Goal: Task Accomplishment & Management: Complete application form

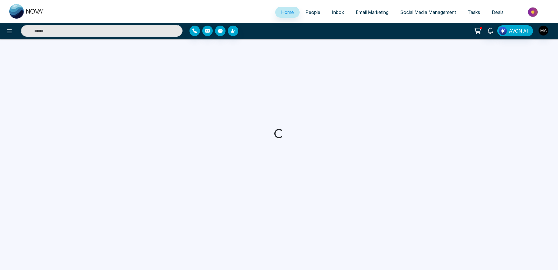
select select "*"
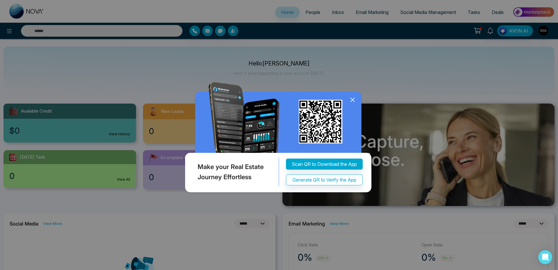
click at [354, 100] on icon at bounding box center [352, 99] width 9 height 9
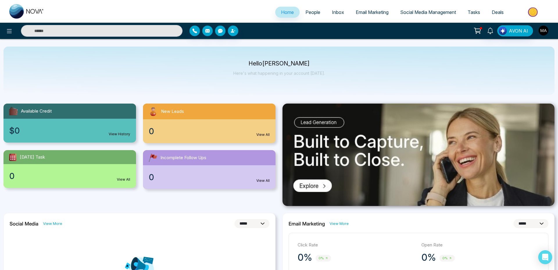
click at [542, 30] on img "button" at bounding box center [544, 31] width 10 height 10
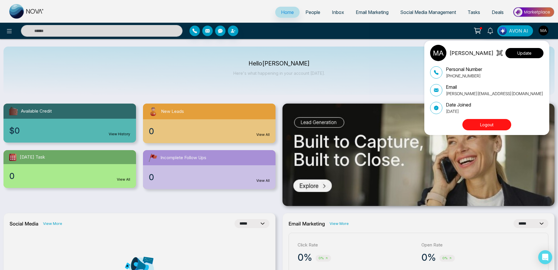
click at [530, 55] on button "Update" at bounding box center [525, 53] width 38 height 10
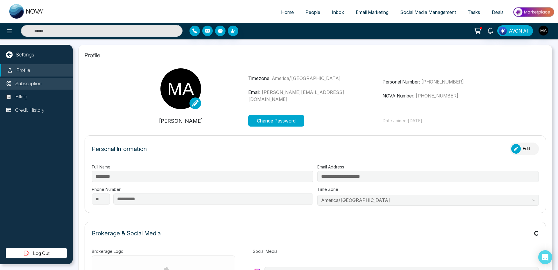
type input "**********"
click at [24, 84] on p "Subscription" at bounding box center [28, 84] width 26 height 8
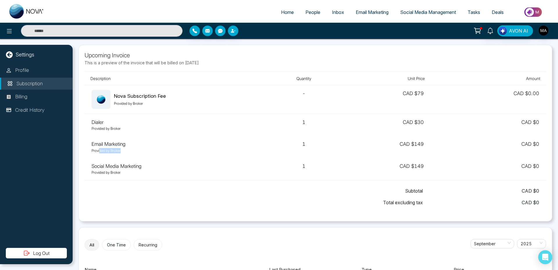
drag, startPoint x: 100, startPoint y: 151, endPoint x: 128, endPoint y: 152, distance: 27.9
click at [128, 152] on p "Provided by Broker" at bounding box center [177, 150] width 171 height 5
drag, startPoint x: 106, startPoint y: 172, endPoint x: 143, endPoint y: 178, distance: 37.6
click at [143, 178] on td "Social Media Marketing Provided by [PERSON_NAME]" at bounding box center [177, 169] width 185 height 22
click at [304, 18] on li "People" at bounding box center [313, 13] width 26 height 12
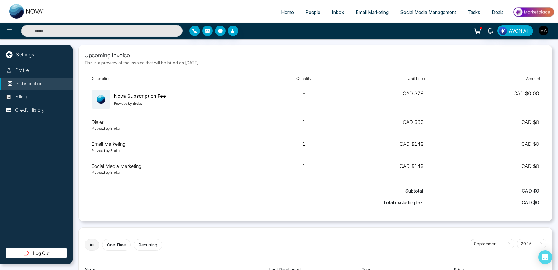
click at [306, 13] on span "People" at bounding box center [313, 12] width 15 height 6
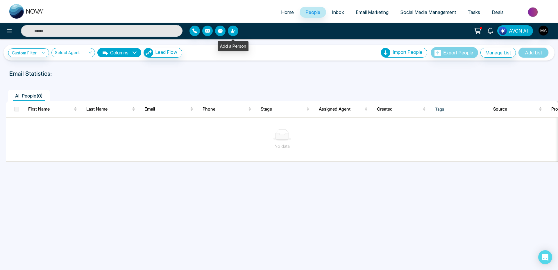
click at [237, 29] on button "button" at bounding box center [233, 31] width 10 height 10
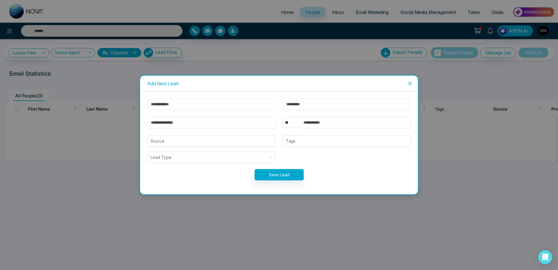
click at [412, 86] on span "Close" at bounding box center [410, 84] width 16 height 16
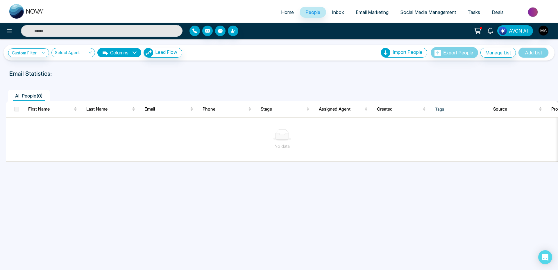
click at [196, 33] on button "button" at bounding box center [195, 31] width 10 height 10
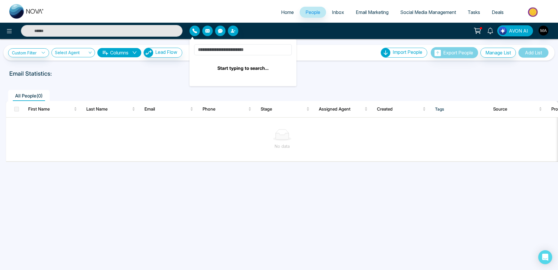
click at [311, 15] on link "People" at bounding box center [313, 12] width 26 height 11
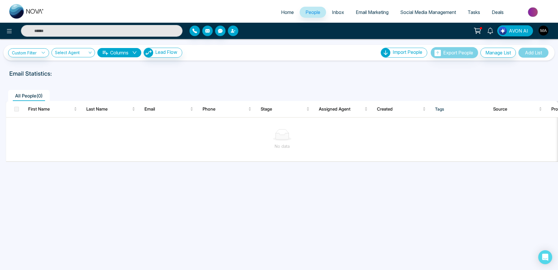
click at [230, 28] on button "button" at bounding box center [233, 31] width 10 height 10
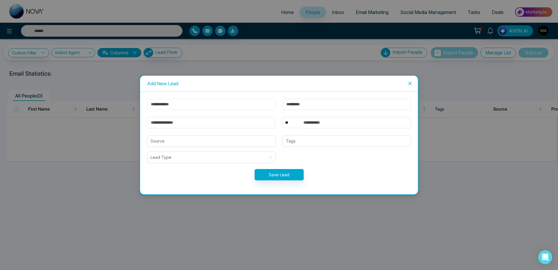
click at [198, 106] on input "text" at bounding box center [211, 104] width 129 height 11
type input "*****"
click at [208, 123] on input "email" at bounding box center [211, 122] width 129 height 11
type input "**********"
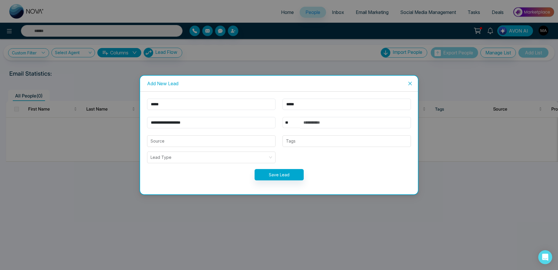
click at [289, 120] on select "** **** *** *** *** **** ***" at bounding box center [291, 122] width 17 height 11
select select "***"
click at [283, 117] on select "** **** *** *** *** **** ***" at bounding box center [291, 122] width 17 height 11
click at [328, 119] on input "text" at bounding box center [355, 122] width 111 height 11
type input "**********"
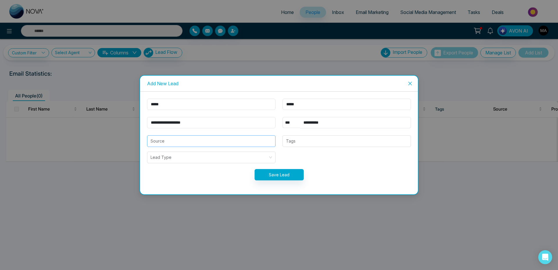
click at [187, 142] on input "search" at bounding box center [212, 140] width 122 height 11
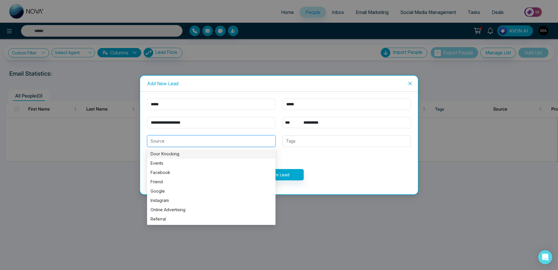
click at [188, 155] on div "Door Knocking" at bounding box center [212, 154] width 122 height 6
type input "**********"
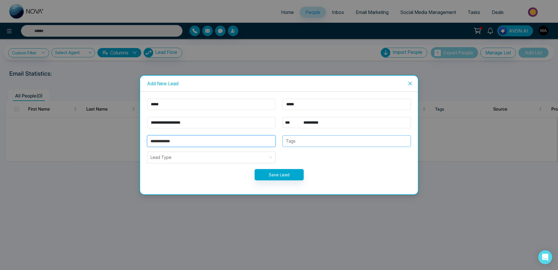
click at [296, 144] on div at bounding box center [346, 141] width 125 height 7
click at [252, 163] on form "**********" at bounding box center [279, 143] width 271 height 89
click at [263, 170] on button "Save Lead" at bounding box center [279, 174] width 49 height 11
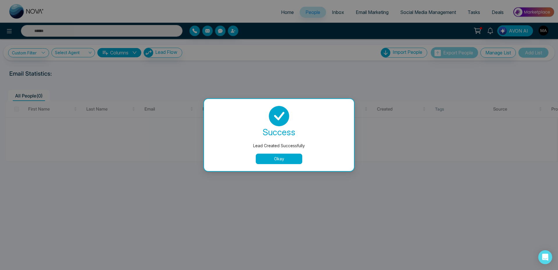
click at [277, 163] on button "Okay" at bounding box center [279, 159] width 47 height 10
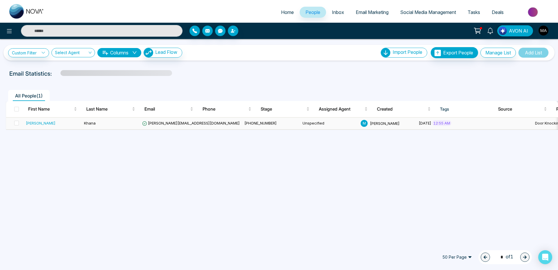
click at [34, 123] on div "[PERSON_NAME]" at bounding box center [41, 123] width 30 height 6
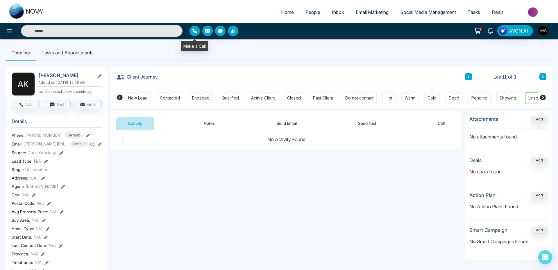
click at [195, 31] on icon "button" at bounding box center [194, 30] width 5 height 5
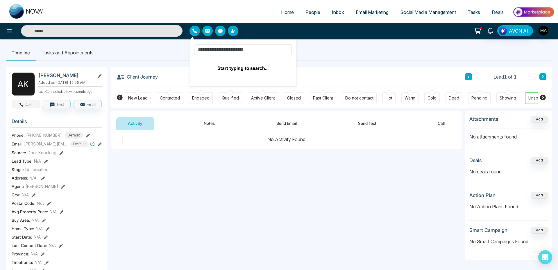
click at [31, 108] on button "Call" at bounding box center [26, 104] width 28 height 8
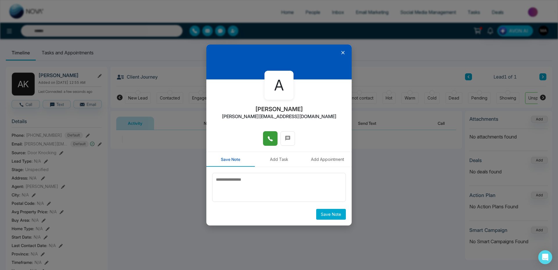
click at [268, 140] on icon at bounding box center [271, 139] width 6 height 6
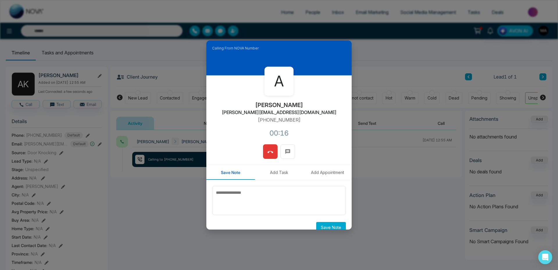
click at [276, 155] on button at bounding box center [270, 151] width 15 height 15
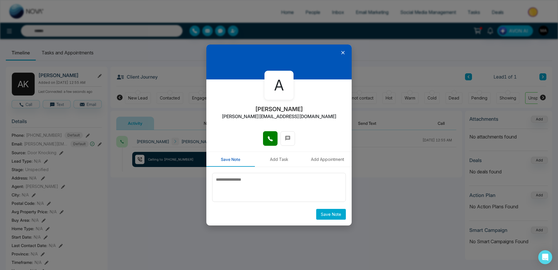
click at [347, 53] on div at bounding box center [278, 61] width 145 height 35
click at [344, 54] on icon at bounding box center [342, 52] width 3 height 3
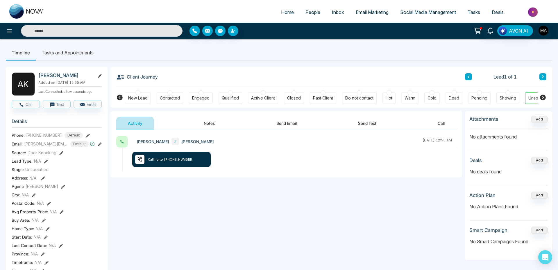
click at [291, 124] on button "Send Email" at bounding box center [287, 123] width 44 height 13
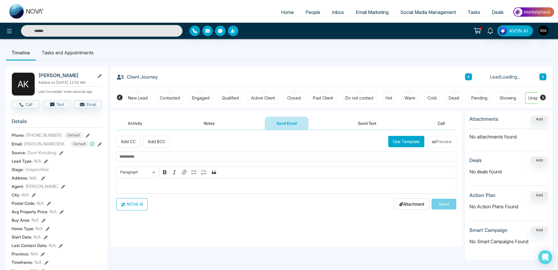
click at [178, 157] on input "text" at bounding box center [286, 156] width 340 height 10
type input "*********"
click at [455, 206] on button "Send" at bounding box center [444, 204] width 25 height 11
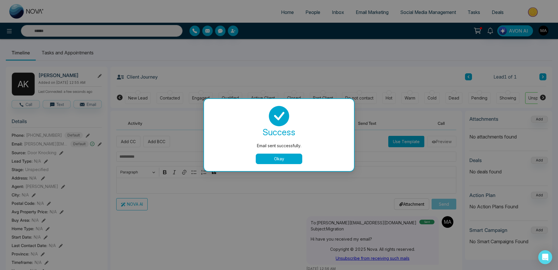
click at [284, 156] on button "Okay" at bounding box center [279, 159] width 47 height 10
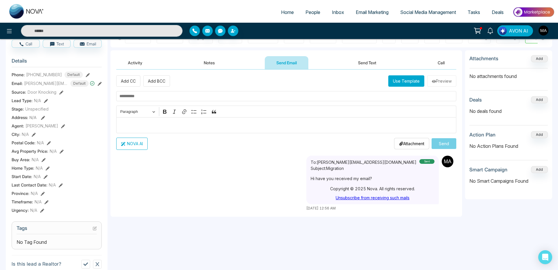
scroll to position [83, 0]
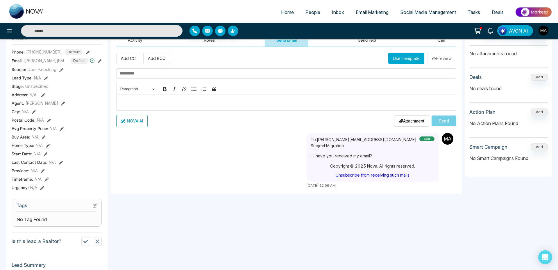
click at [543, 33] on img "button" at bounding box center [544, 31] width 10 height 10
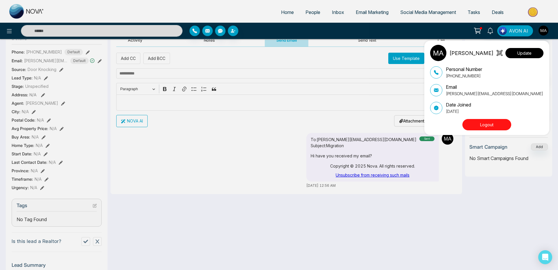
click at [539, 55] on button "Update" at bounding box center [525, 53] width 38 height 10
select select
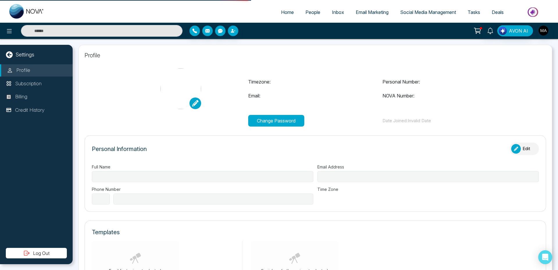
type input "********"
type input "**********"
select select "**"
type input "**********"
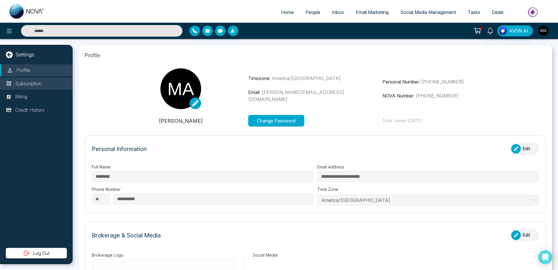
click at [32, 84] on p "Subscription" at bounding box center [28, 84] width 26 height 8
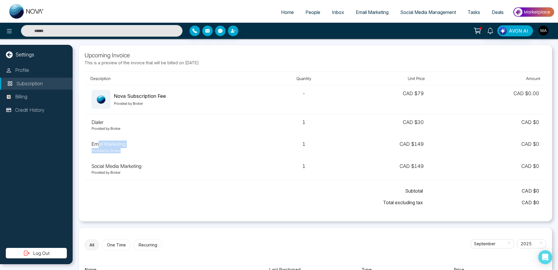
drag, startPoint x: 99, startPoint y: 145, endPoint x: 126, endPoint y: 149, distance: 27.3
click at [126, 149] on td "Email Marketing Provided by Broker" at bounding box center [177, 147] width 185 height 22
drag, startPoint x: 108, startPoint y: 169, endPoint x: 122, endPoint y: 172, distance: 14.3
click at [122, 172] on td "Social Media Marketing Provided by [PERSON_NAME]" at bounding box center [177, 169] width 185 height 22
drag, startPoint x: 106, startPoint y: 174, endPoint x: 96, endPoint y: 148, distance: 27.9
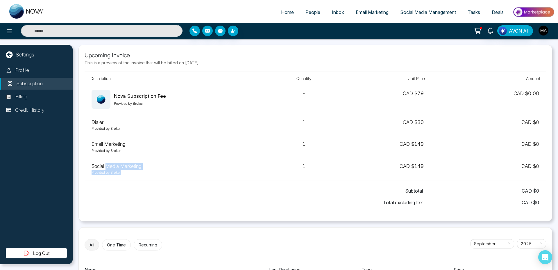
click at [105, 174] on p "Provided by Broker" at bounding box center [177, 172] width 171 height 5
drag, startPoint x: 97, startPoint y: 153, endPoint x: 117, endPoint y: 145, distance: 21.2
click at [136, 157] on td "Email Marketing Provided by Broker" at bounding box center [177, 147] width 185 height 22
drag, startPoint x: 96, startPoint y: 129, endPoint x: 140, endPoint y: 129, distance: 44.2
click at [140, 129] on p "Provided by Broker" at bounding box center [177, 128] width 171 height 5
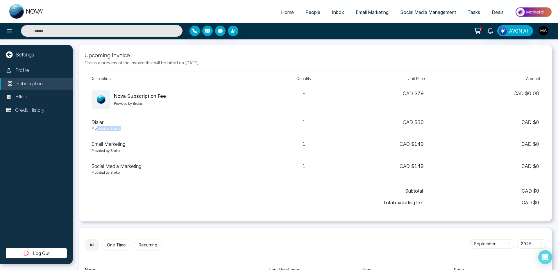
click at [318, 8] on link "People" at bounding box center [313, 12] width 26 height 11
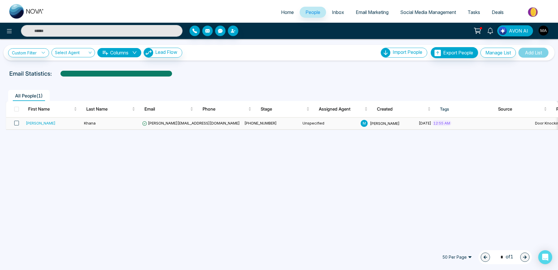
click at [18, 123] on span at bounding box center [16, 123] width 5 height 5
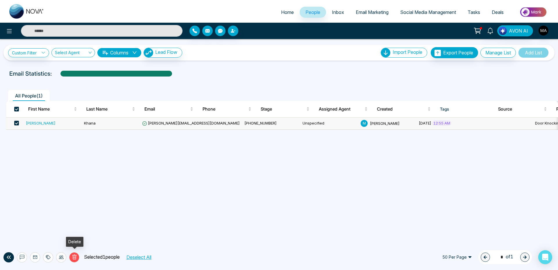
click at [73, 257] on icon at bounding box center [74, 256] width 5 height 5
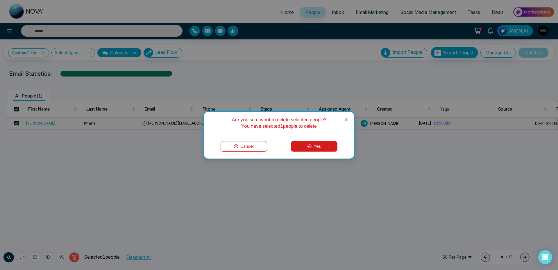
click at [307, 149] on button "Yes" at bounding box center [314, 146] width 47 height 10
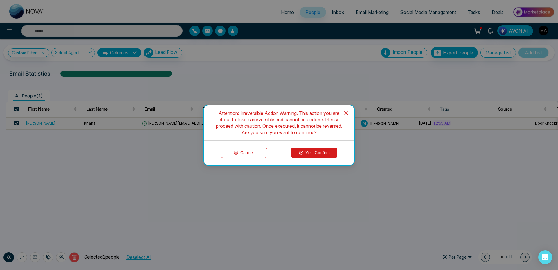
click at [308, 152] on button "Yes, Confirm" at bounding box center [314, 152] width 47 height 10
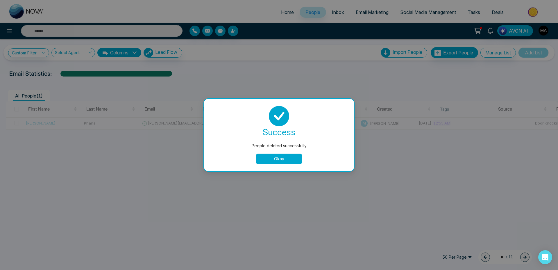
click at [281, 161] on button "Okay" at bounding box center [279, 159] width 47 height 10
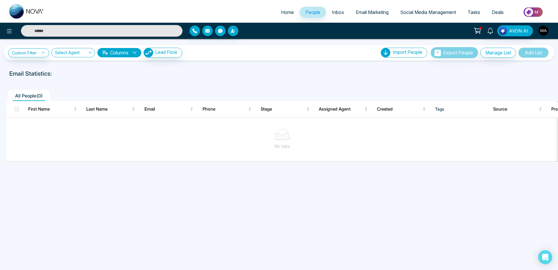
click at [545, 32] on img "button" at bounding box center [544, 31] width 10 height 10
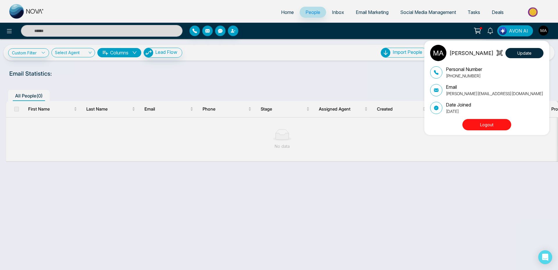
click at [488, 126] on button "Logout" at bounding box center [487, 124] width 49 height 11
